Goal: Task Accomplishment & Management: Manage account settings

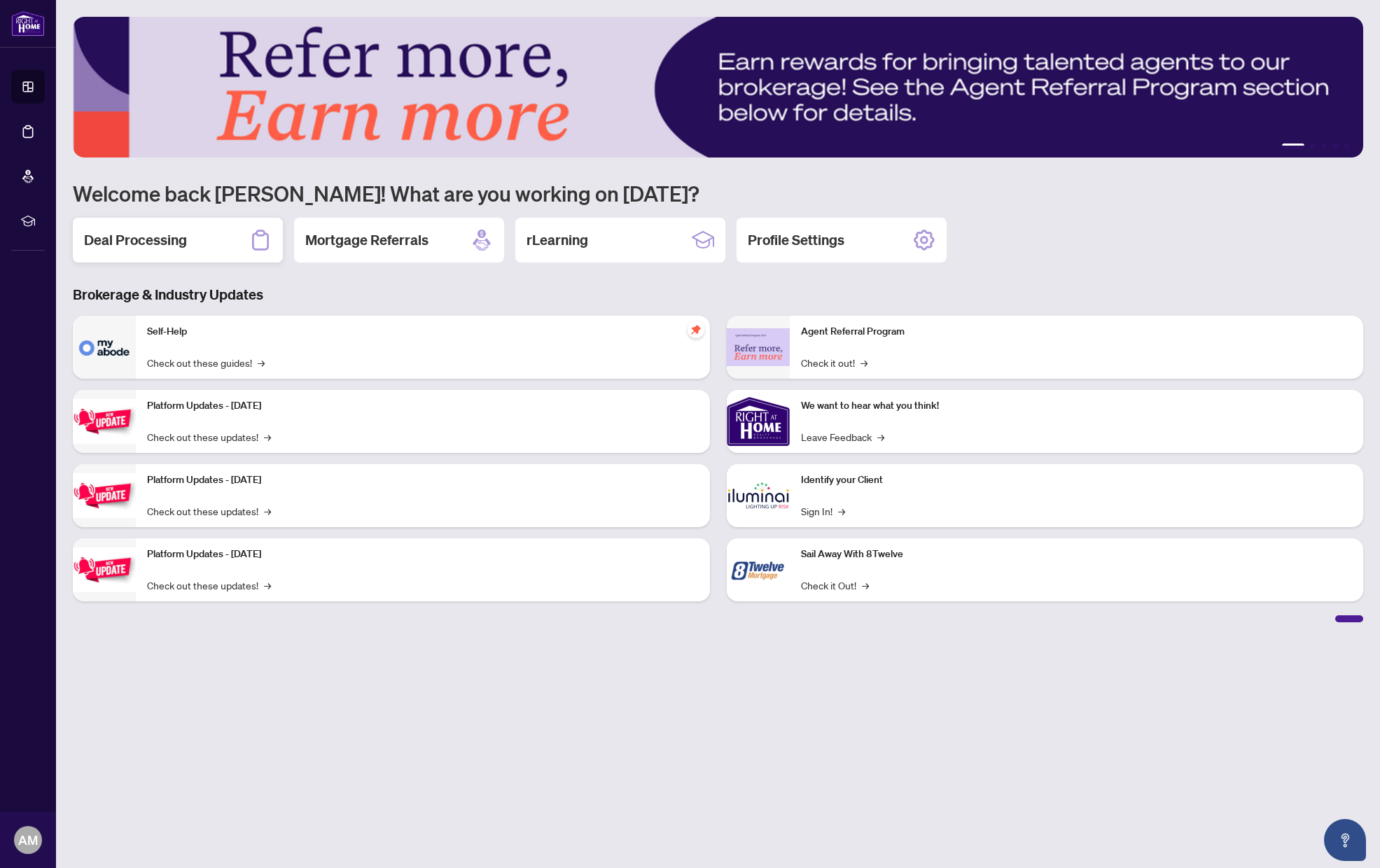
click at [164, 243] on h2 "Deal Processing" at bounding box center [135, 240] width 103 height 19
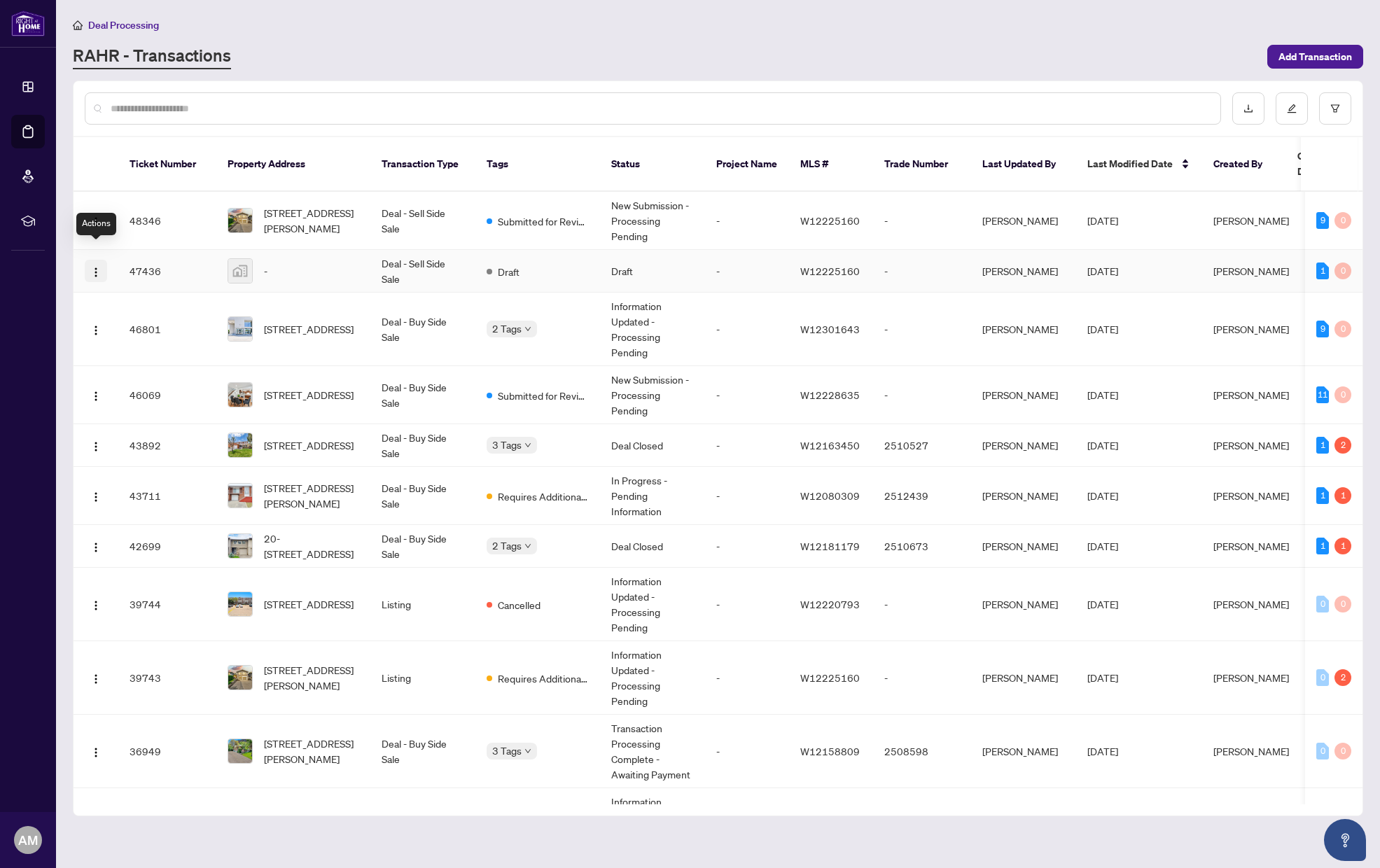
click at [95, 267] on img "button" at bounding box center [96, 273] width 12 height 12
click at [173, 352] on span "Delete Transaction" at bounding box center [163, 350] width 134 height 15
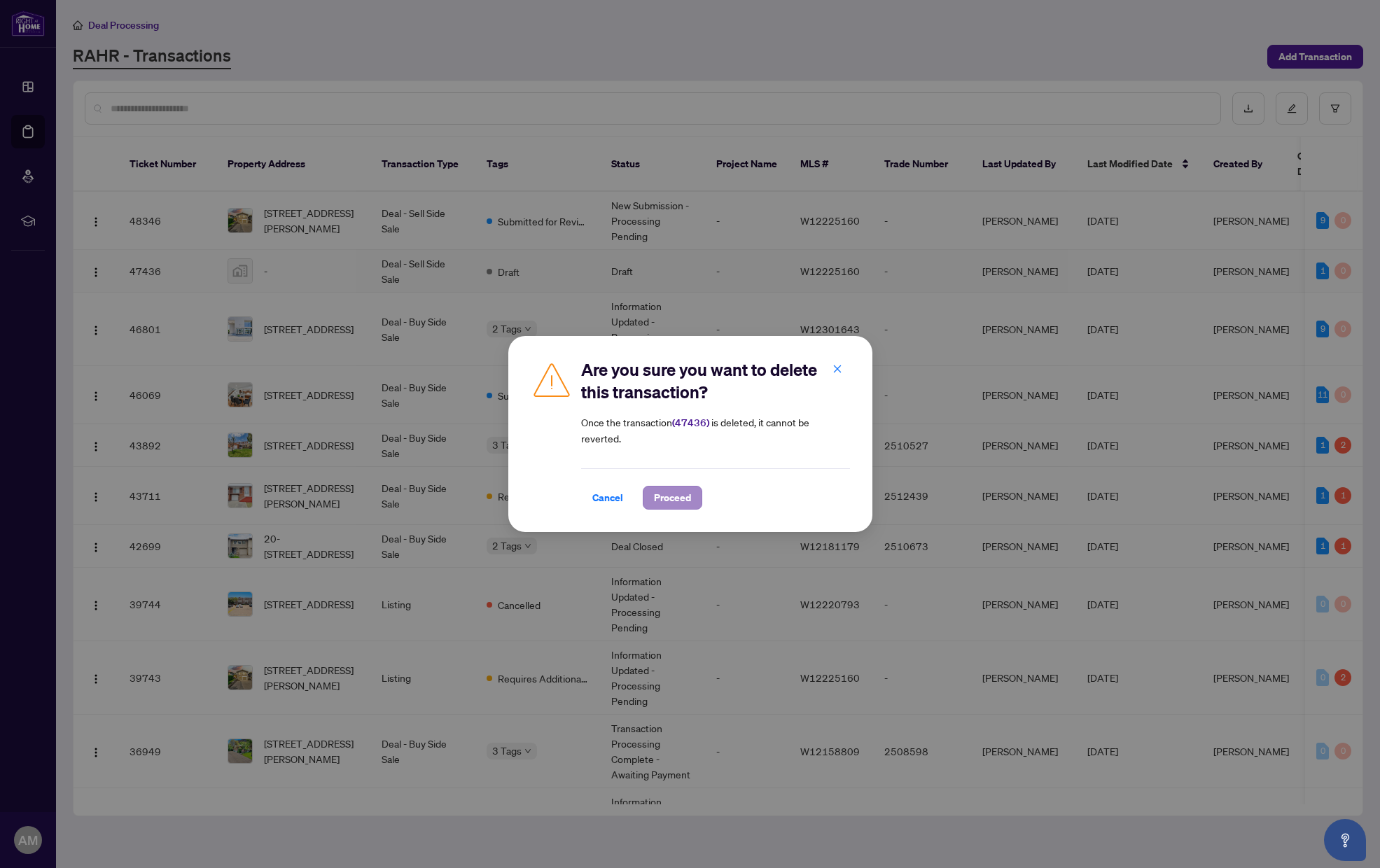
click at [671, 494] on span "Proceed" at bounding box center [672, 497] width 37 height 22
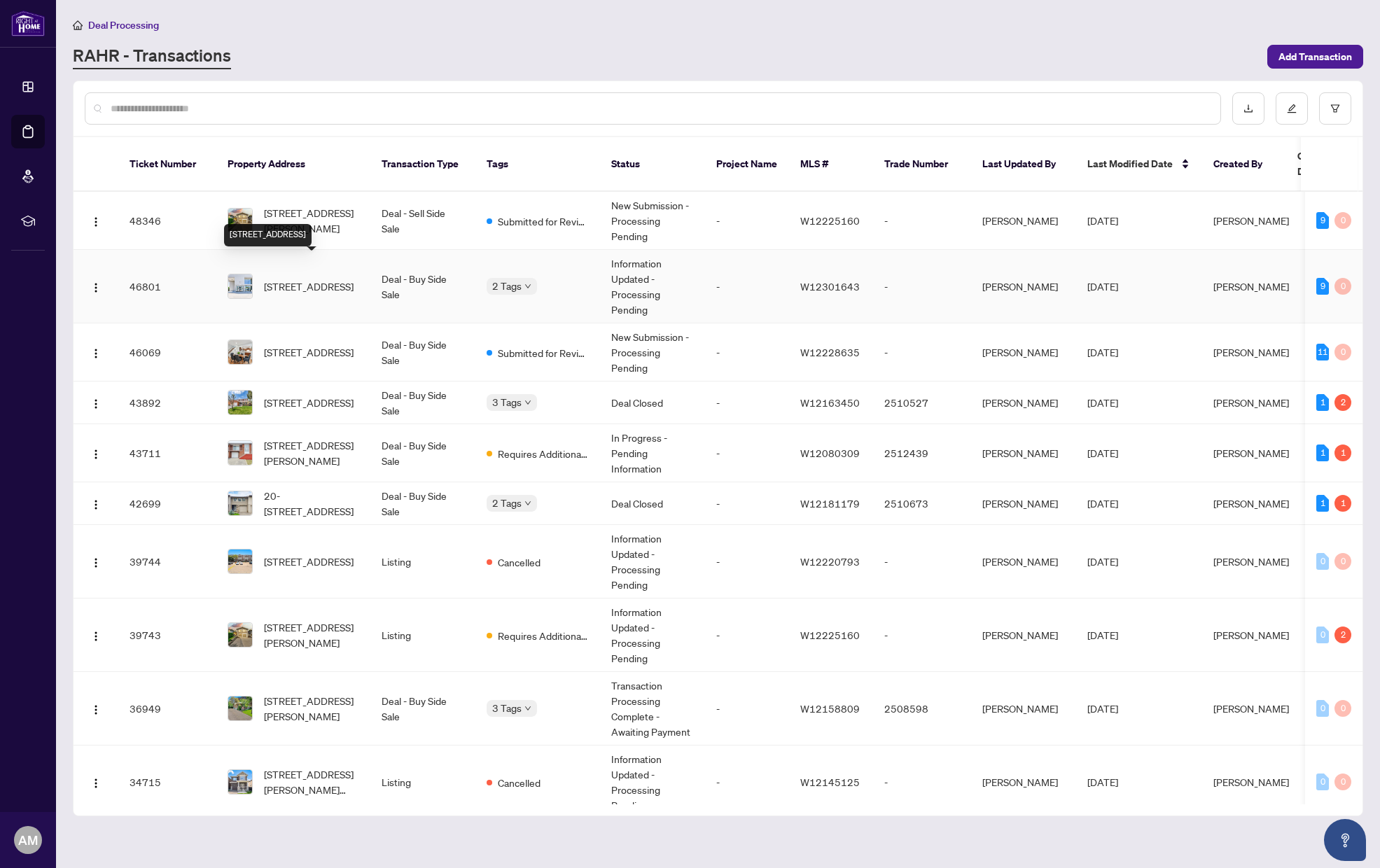
click at [333, 279] on span "45-2001 Bonnymede Dr, Mississauga, Ontario L5J 4H8, Canada" at bounding box center [309, 286] width 89 height 15
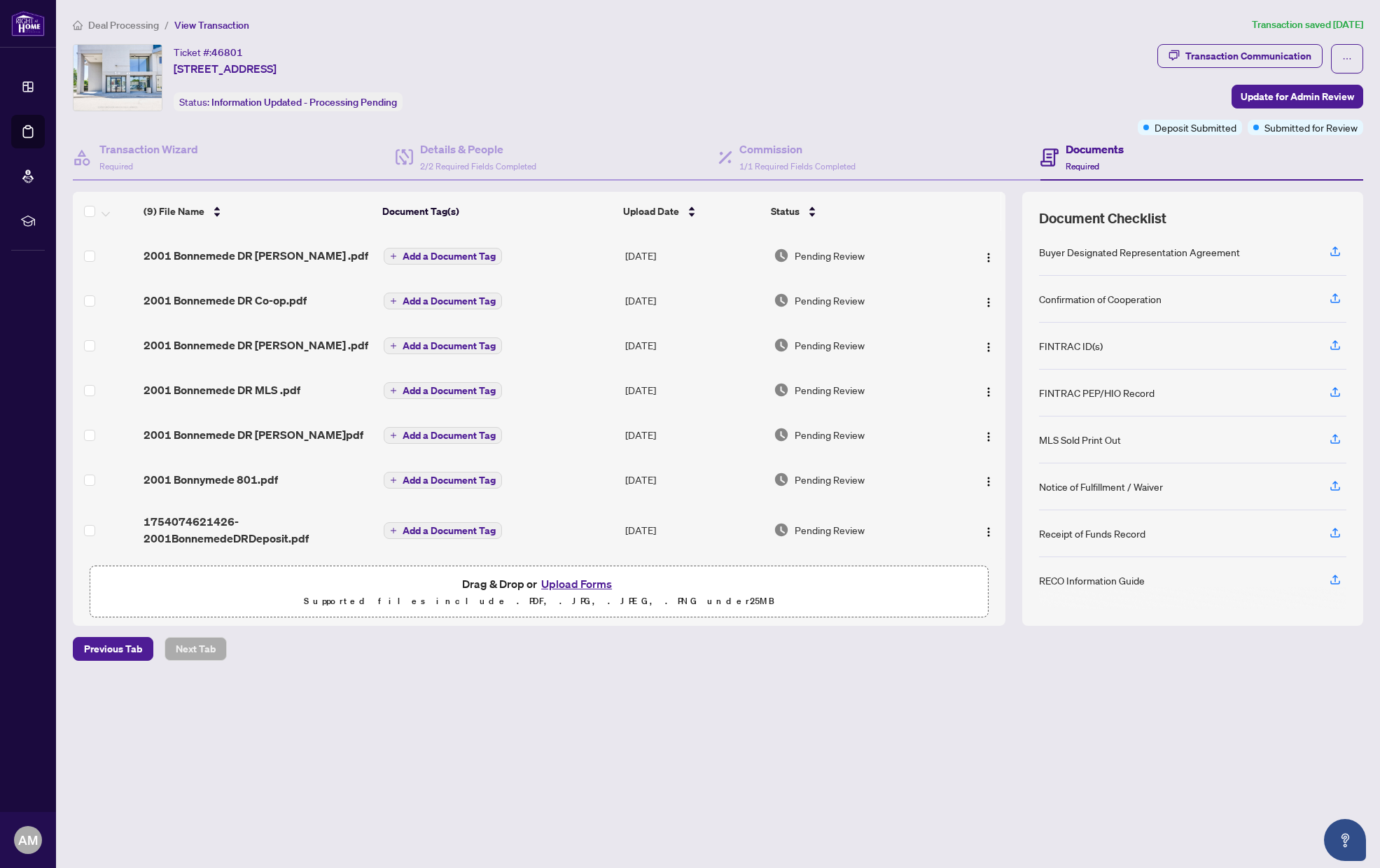
scroll to position [103, 0]
click at [596, 583] on button "Upload Forms" at bounding box center [577, 583] width 79 height 18
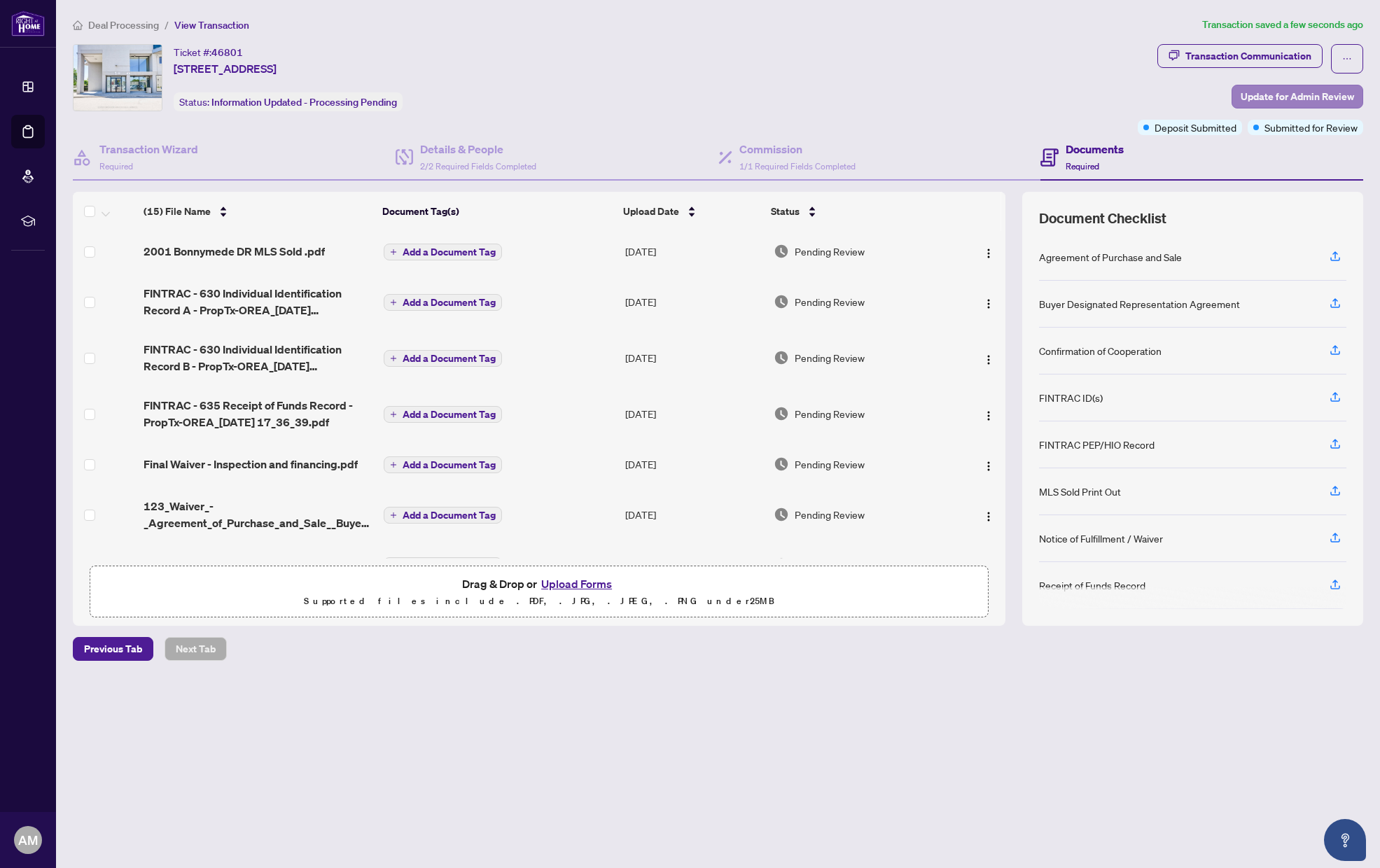
click at [1284, 96] on span "Update for Admin Review" at bounding box center [1297, 96] width 114 height 22
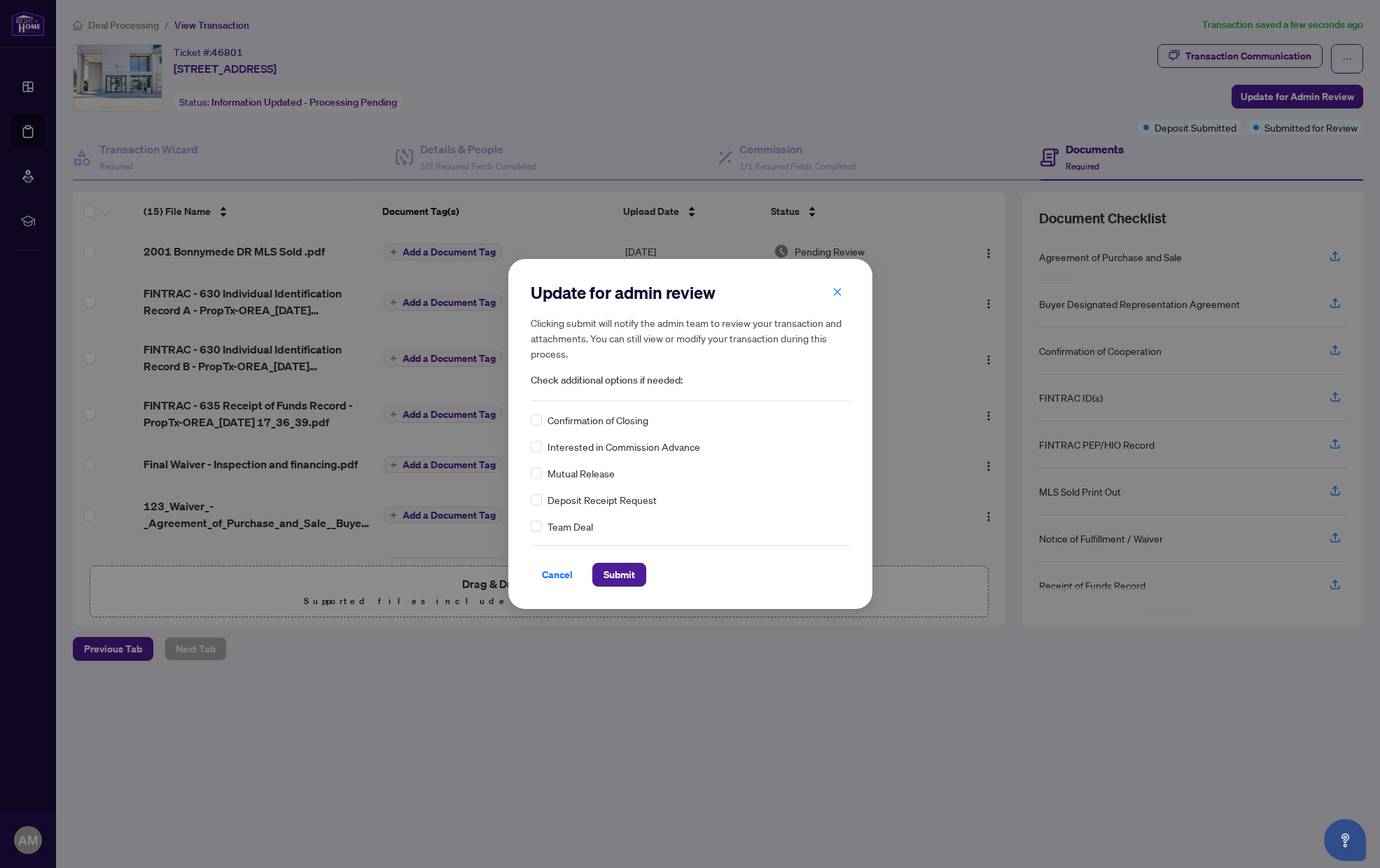
scroll to position [0, 0]
click at [621, 575] on span "Submit" at bounding box center [619, 574] width 32 height 22
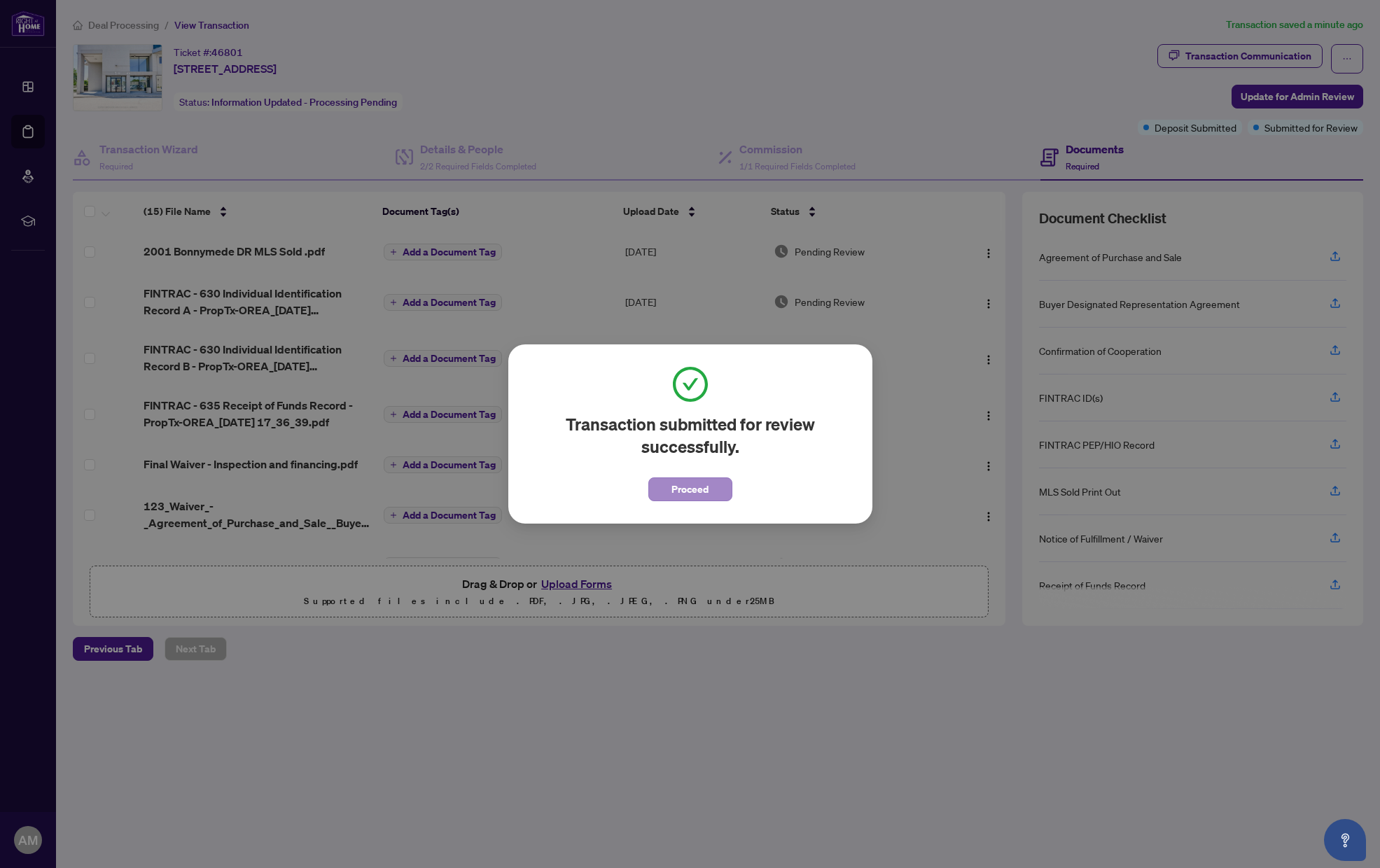
click at [702, 487] on span "Proceed" at bounding box center [690, 489] width 37 height 22
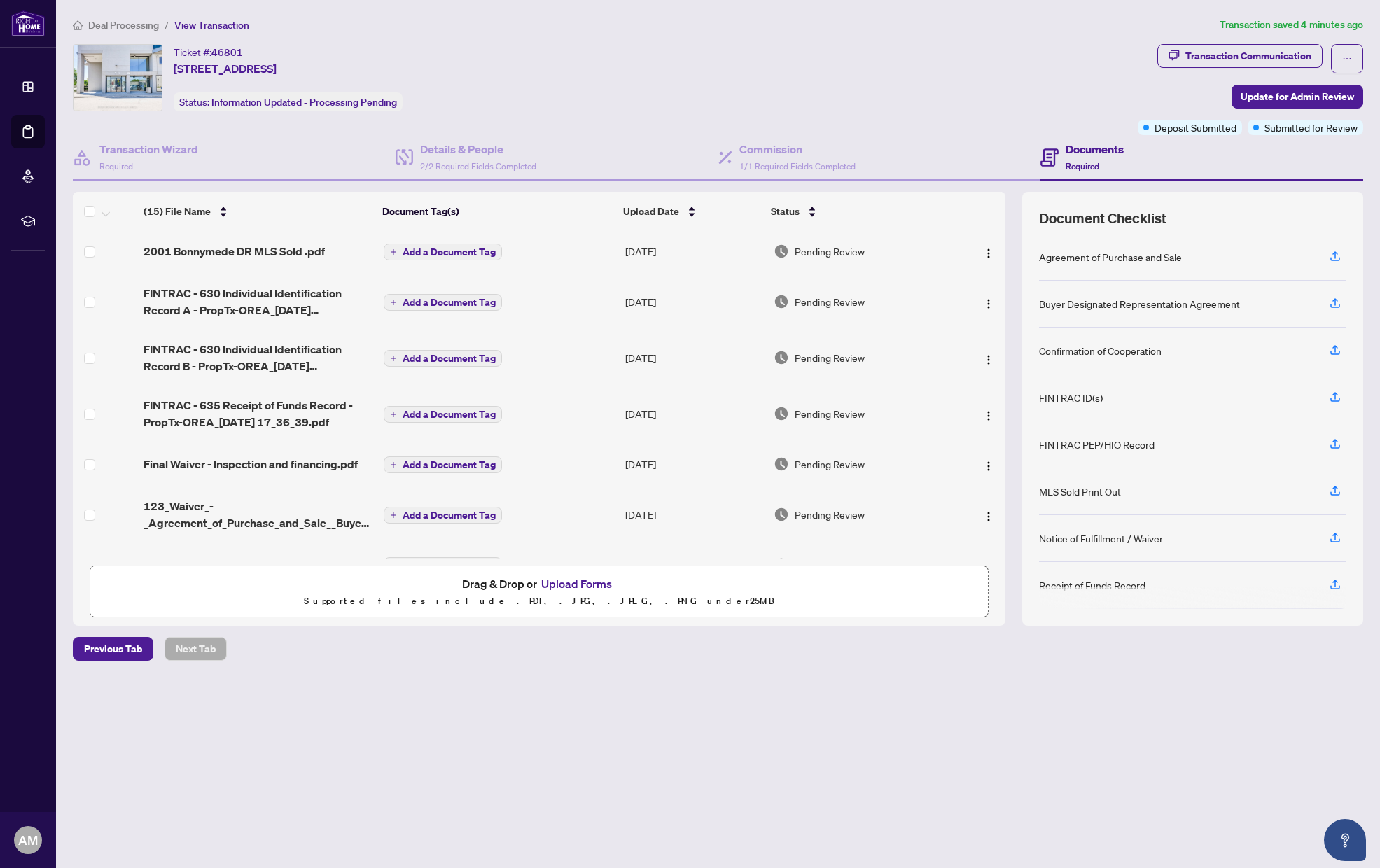
scroll to position [1, 0]
